Goal: Task Accomplishment & Management: Manage account settings

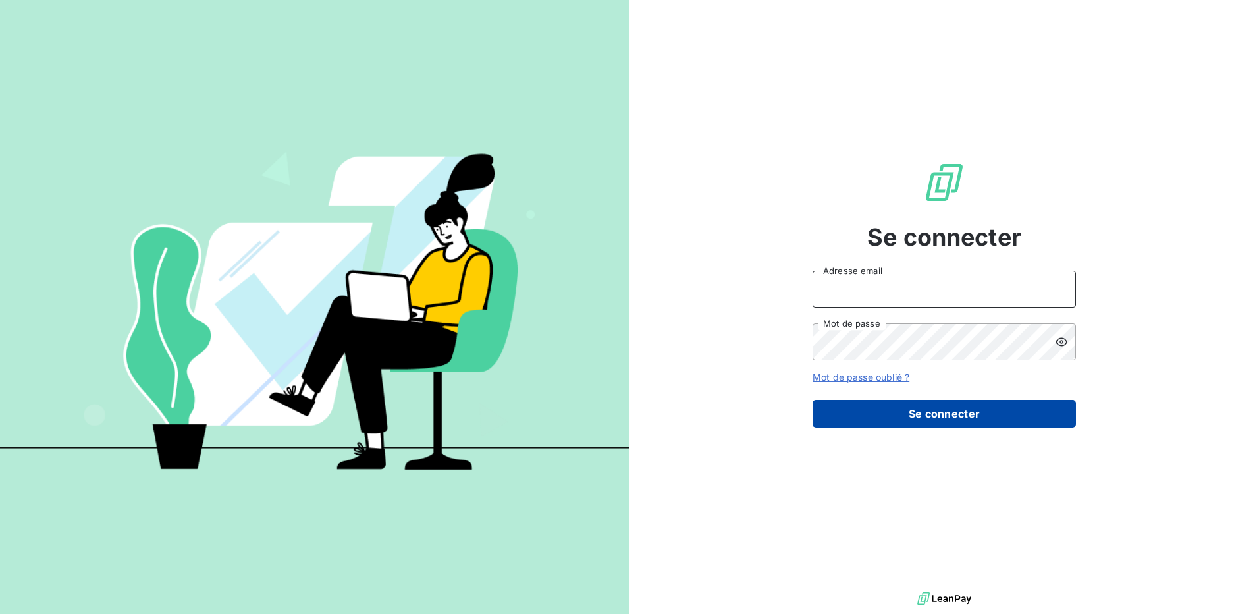
type input "[EMAIL_ADDRESS][DOMAIN_NAME]"
click at [876, 421] on button "Se connecter" at bounding box center [944, 414] width 263 height 28
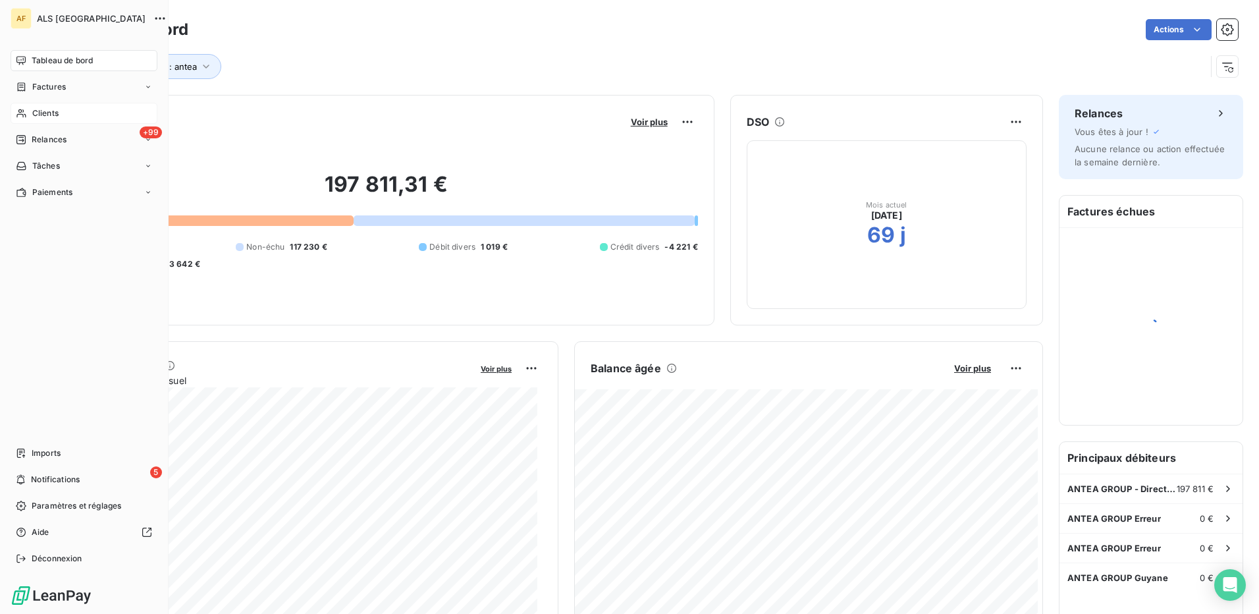
click at [36, 111] on span "Clients" at bounding box center [45, 113] width 26 height 12
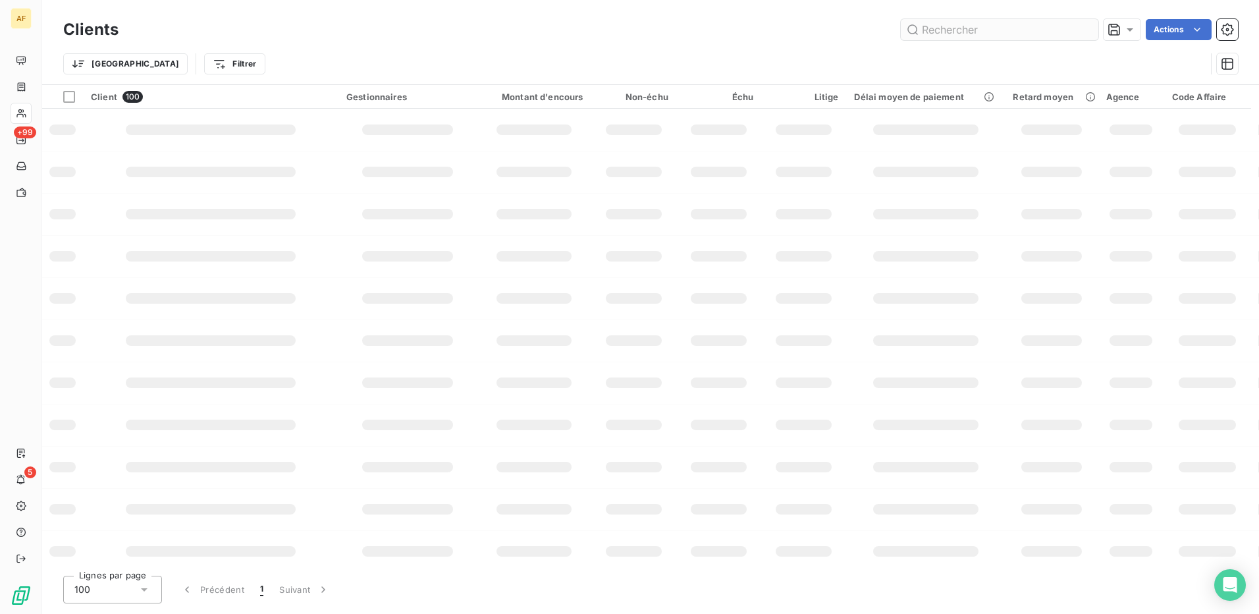
click at [991, 32] on input "text" at bounding box center [1000, 29] width 198 height 21
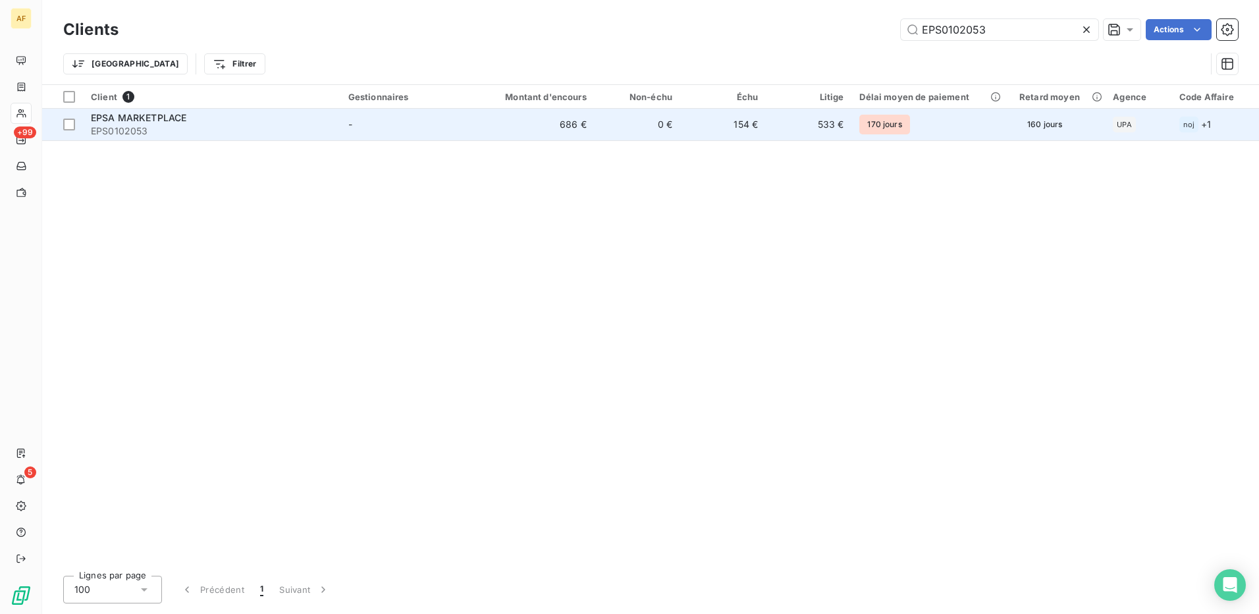
type input "EPS0102053"
click at [190, 128] on span "EPS0102053" at bounding box center [212, 130] width 242 height 13
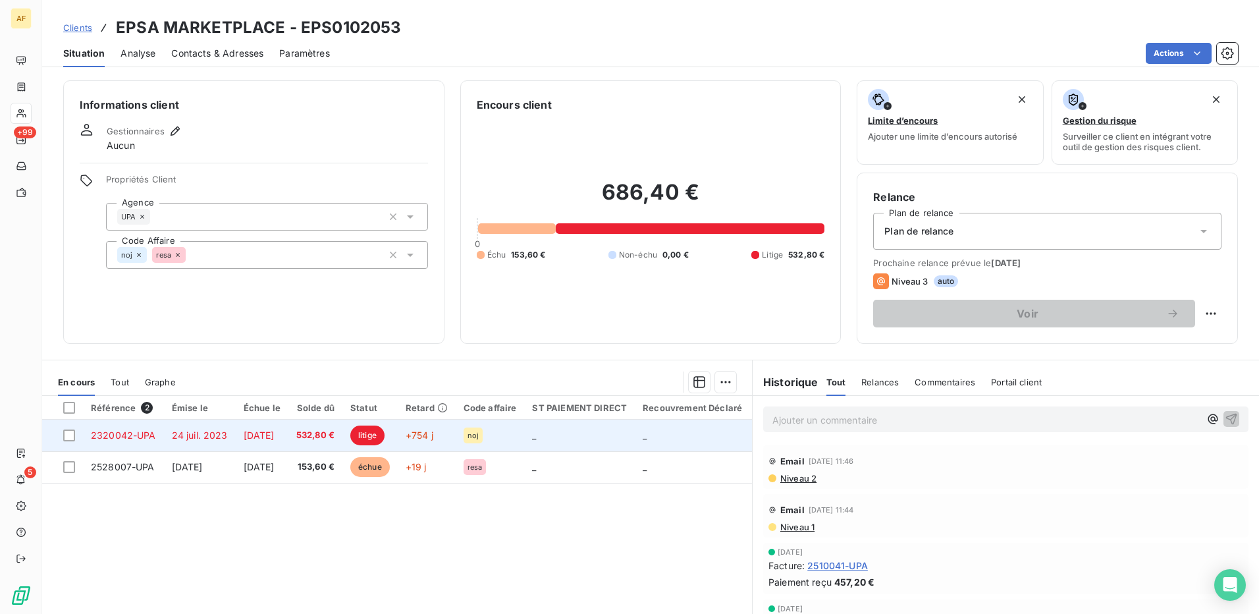
click at [335, 433] on span "532,80 €" at bounding box center [315, 435] width 38 height 13
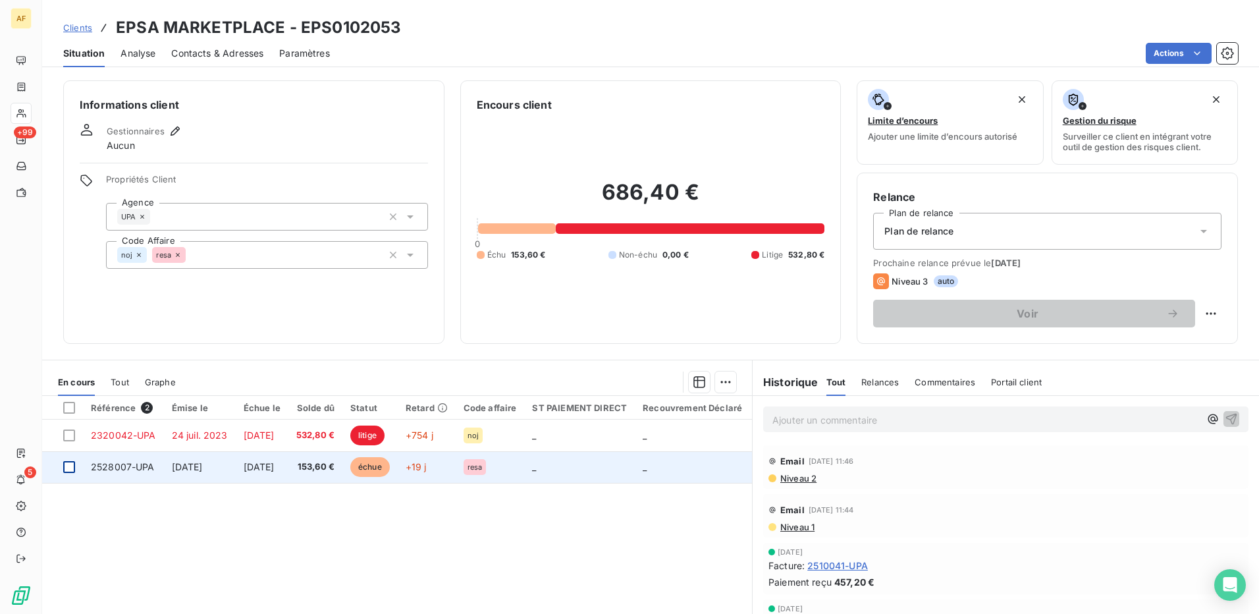
click at [66, 470] on div at bounding box center [69, 467] width 12 height 12
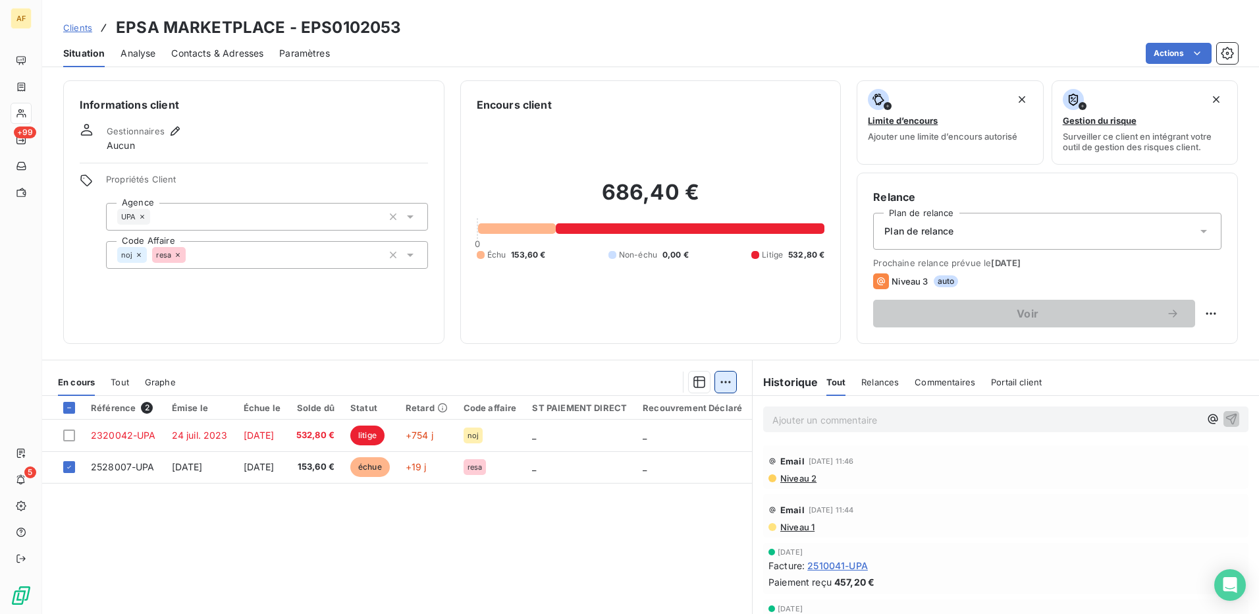
click at [724, 383] on html "AF +99 5 Clients EPSA MARKETPLACE - EPS0102053 Situation Analyse Contacts & Adr…" at bounding box center [629, 307] width 1259 height 614
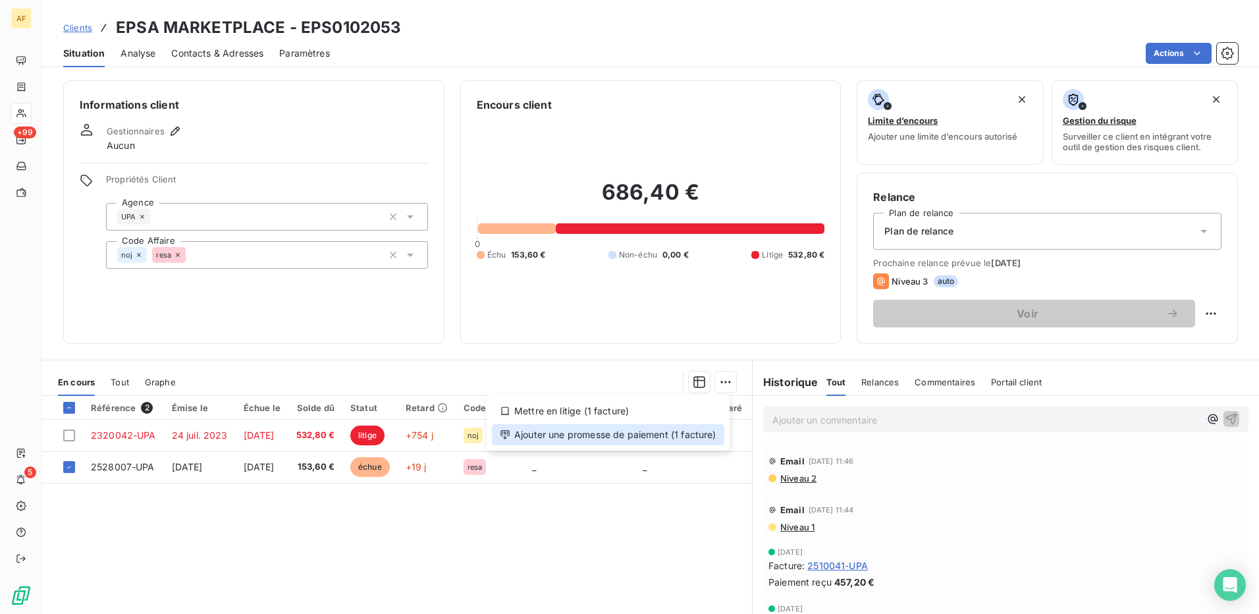
click at [643, 436] on div "Ajouter une promesse de paiement (1 facture)" at bounding box center [608, 434] width 232 height 21
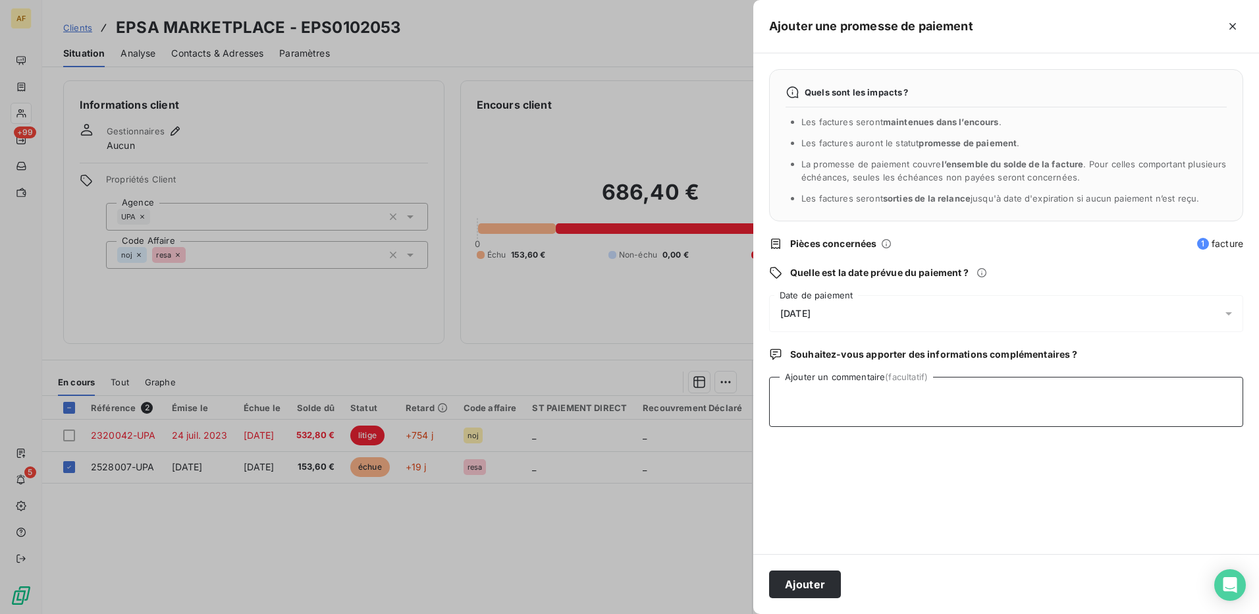
click at [822, 412] on textarea "Ajouter un commentaire (facultatif)" at bounding box center [1006, 402] width 474 height 50
click at [885, 407] on textarea "[DATE]" at bounding box center [1006, 402] width 474 height 50
type textarea "[DATE]"
click at [846, 308] on div "[DATE]" at bounding box center [1006, 313] width 474 height 37
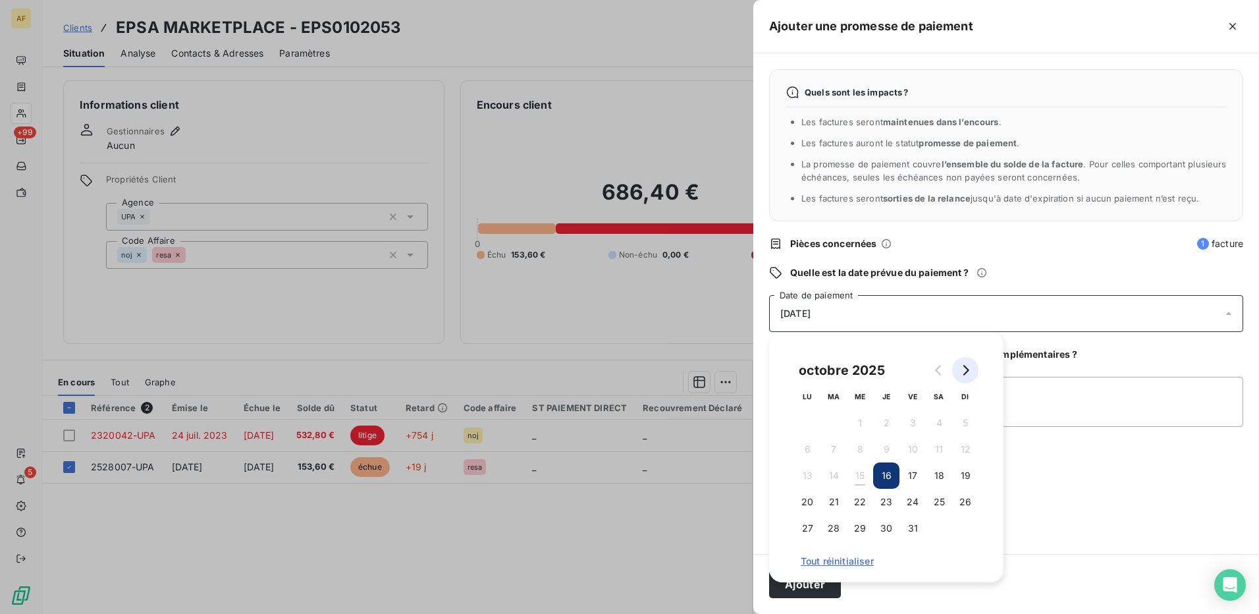
click at [968, 372] on icon "Go to next month" at bounding box center [965, 370] width 11 height 11
click at [890, 448] on button "6" at bounding box center [886, 449] width 26 height 26
click at [1064, 405] on textarea "[DATE]" at bounding box center [1006, 402] width 474 height 50
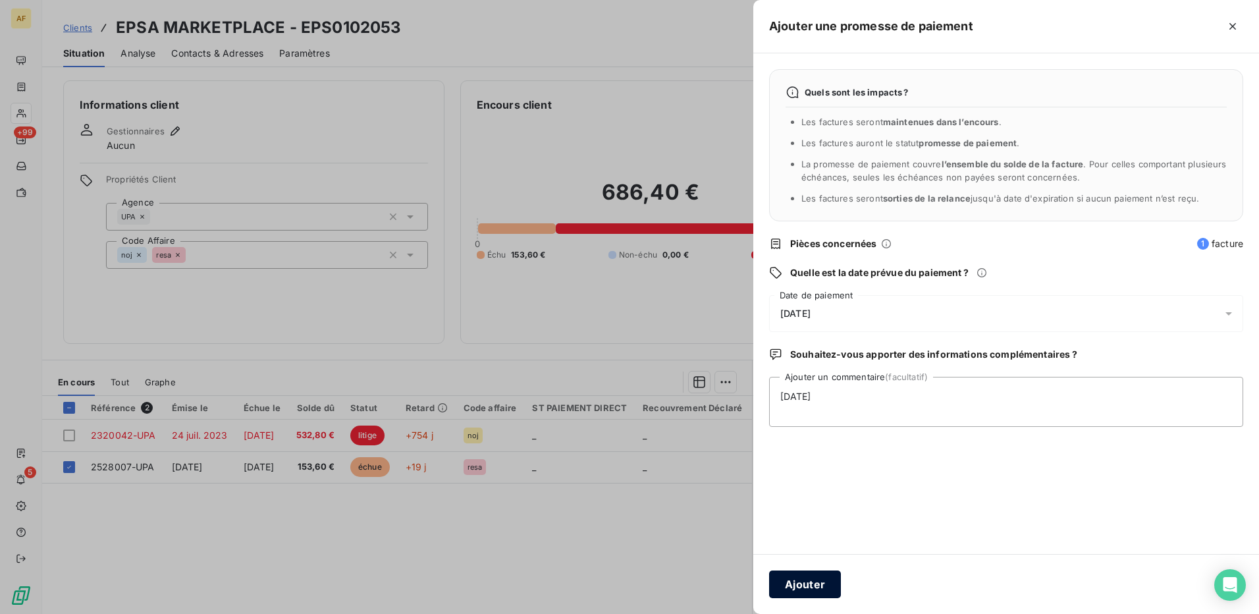
click at [796, 593] on button "Ajouter" at bounding box center [805, 584] width 72 height 28
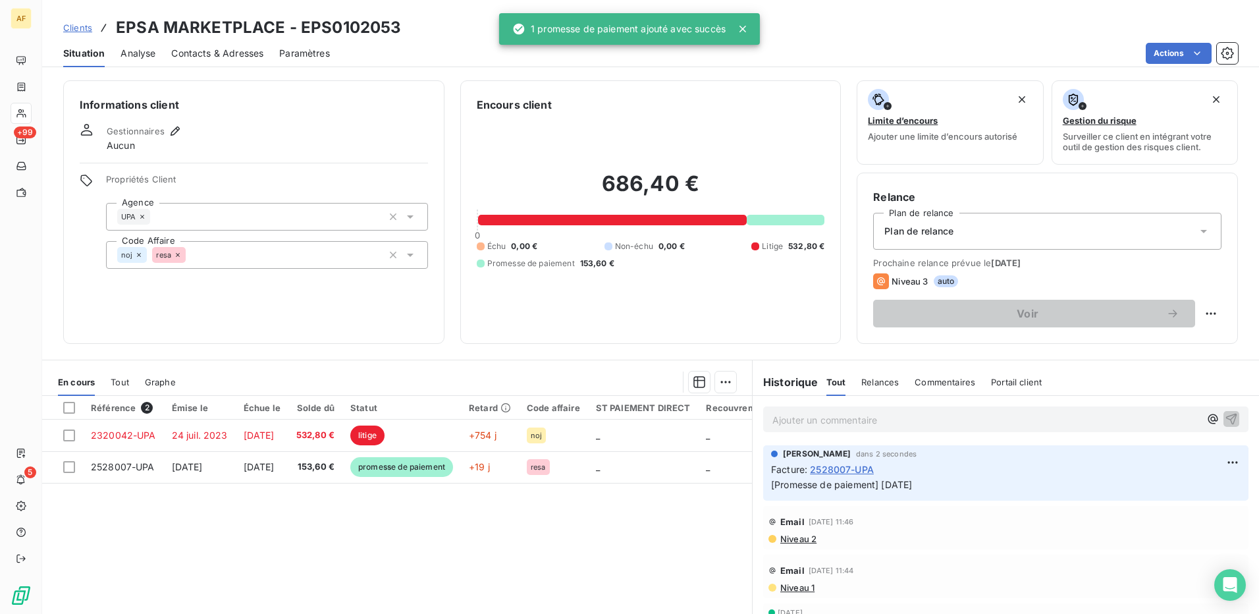
click at [371, 97] on h6 "Informations client" at bounding box center [254, 105] width 348 height 16
